Goal: Navigation & Orientation: Find specific page/section

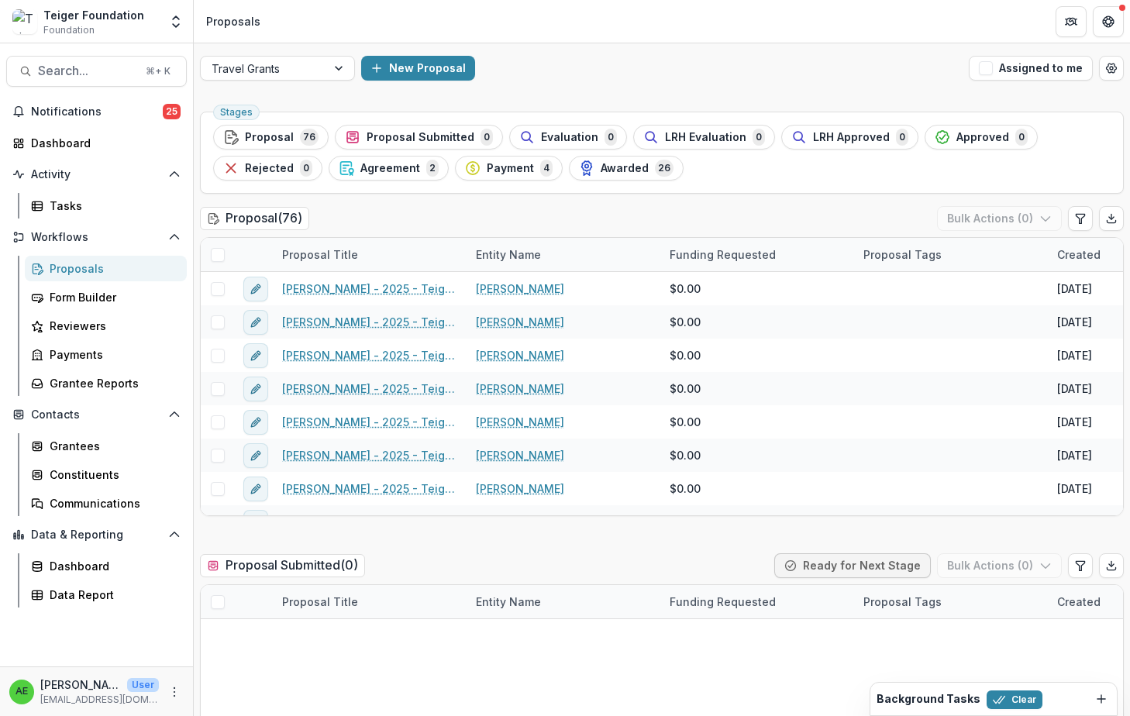
scroll to position [2526, 0]
